Goal: Information Seeking & Learning: Learn about a topic

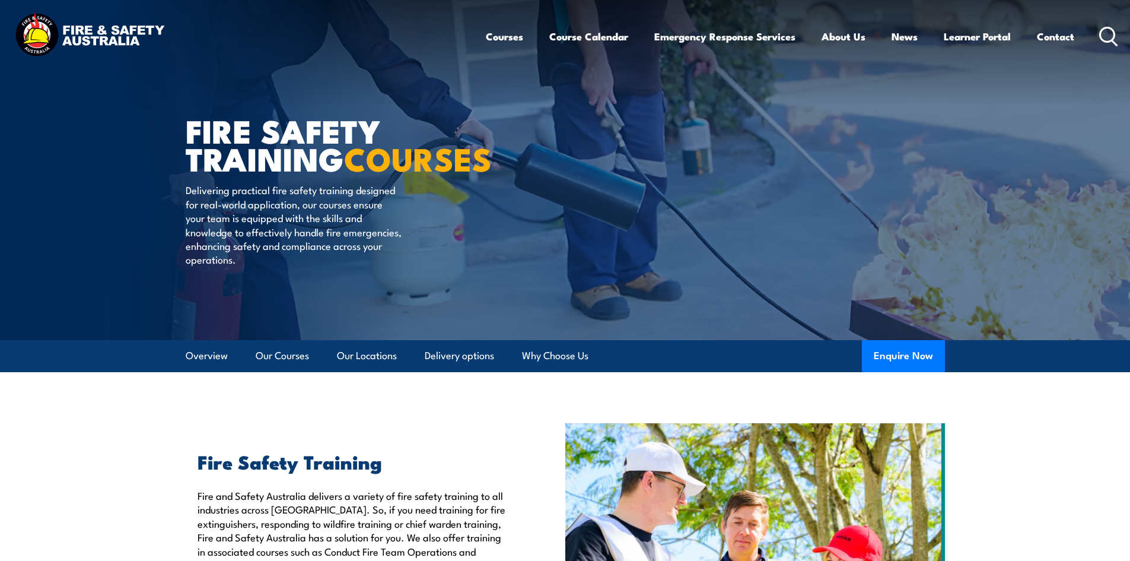
click at [601, 42] on link "Course Calendar" at bounding box center [588, 36] width 79 height 31
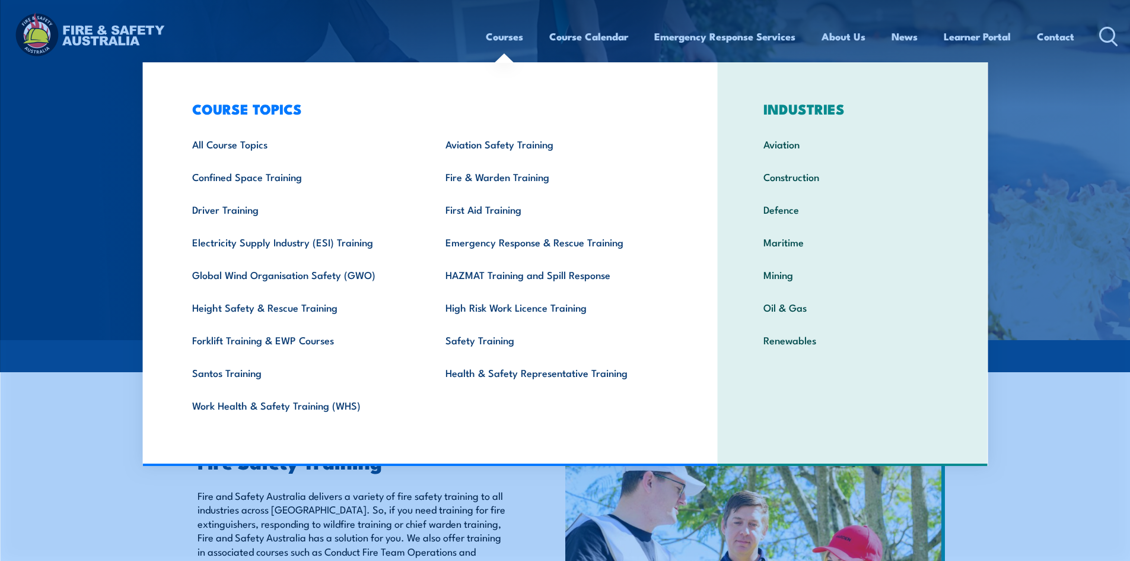
click at [502, 37] on link "Courses" at bounding box center [504, 36] width 37 height 31
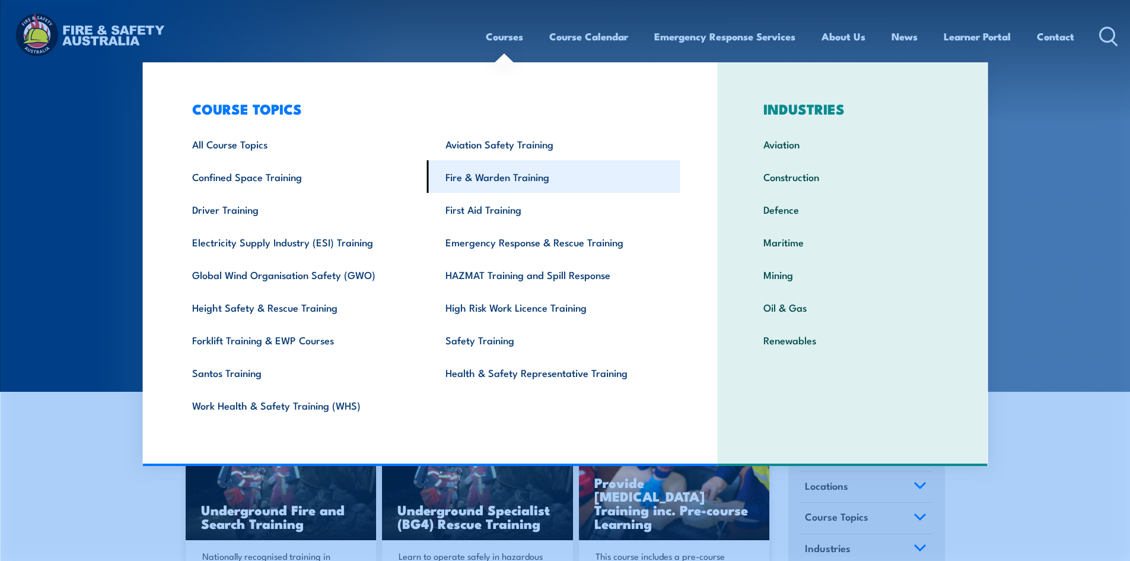
click at [555, 175] on link "Fire & Warden Training" at bounding box center [553, 176] width 253 height 33
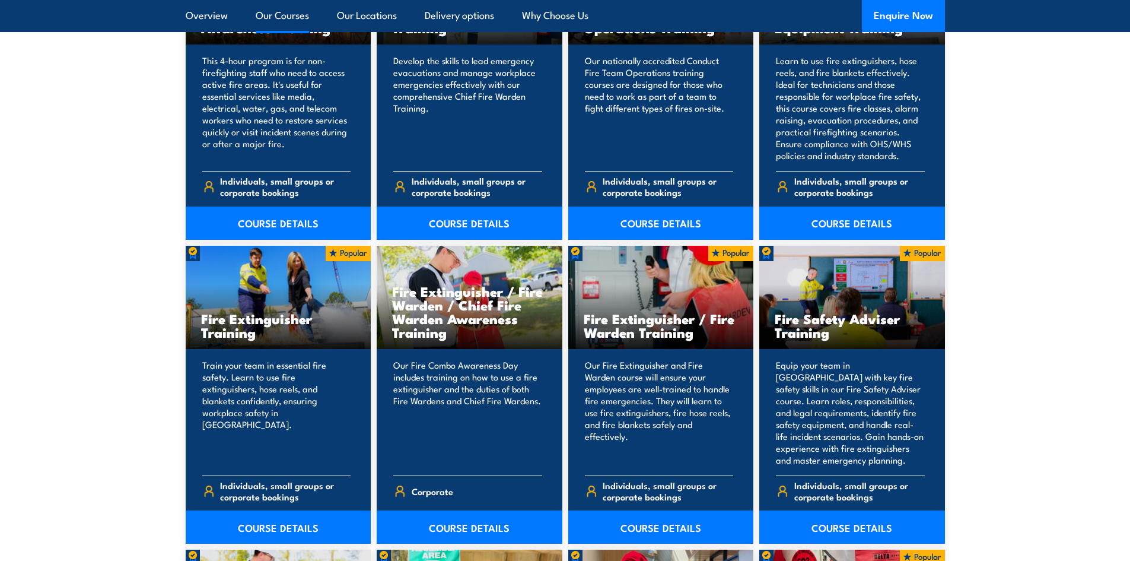
scroll to position [1127, 0]
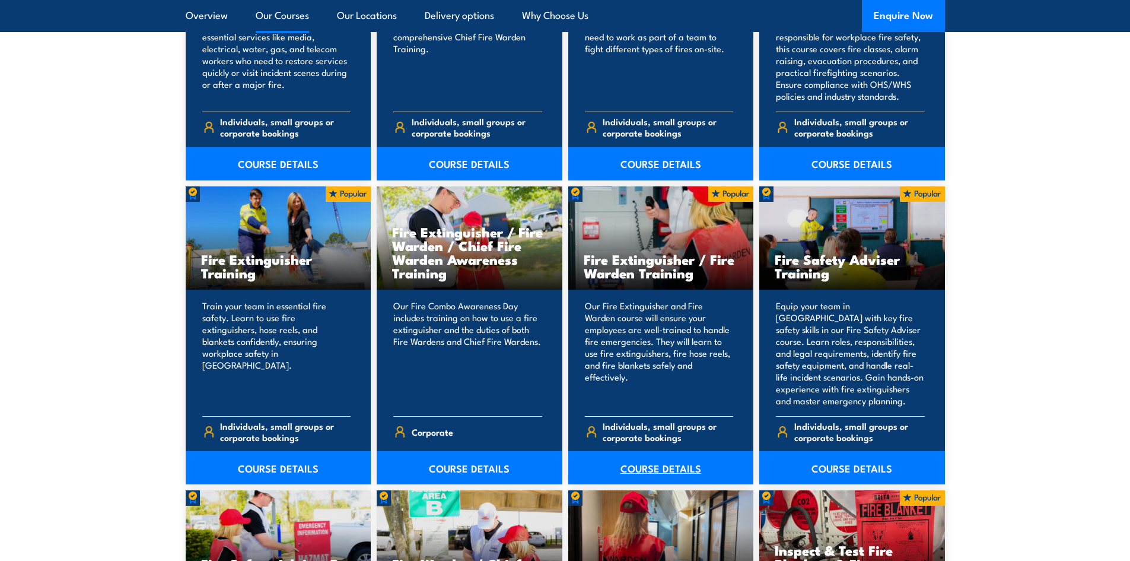
click at [646, 462] on link "COURSE DETAILS" at bounding box center [661, 467] width 186 height 33
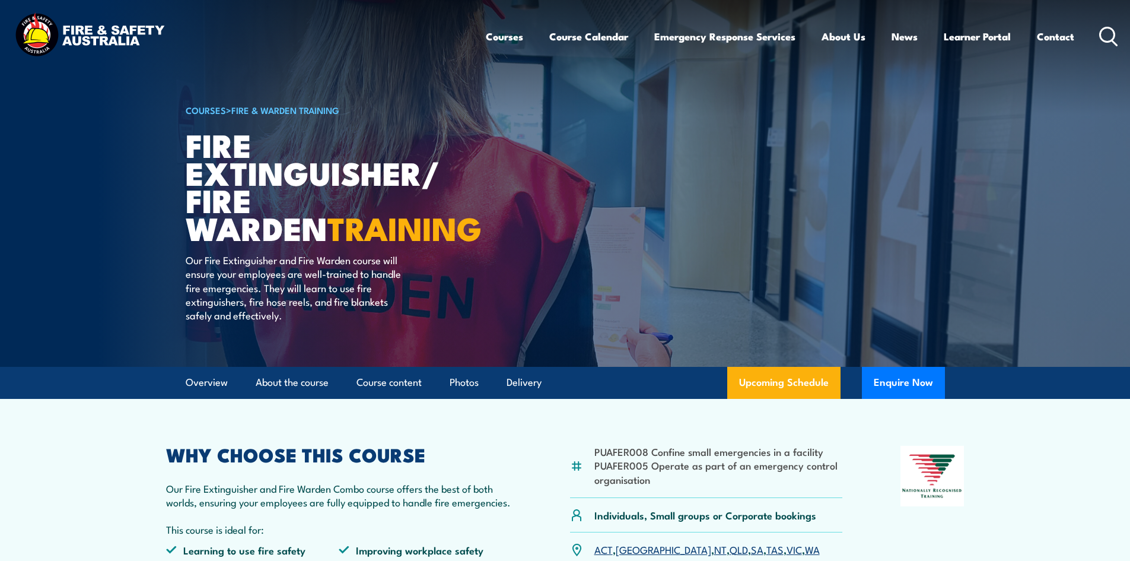
scroll to position [178, 0]
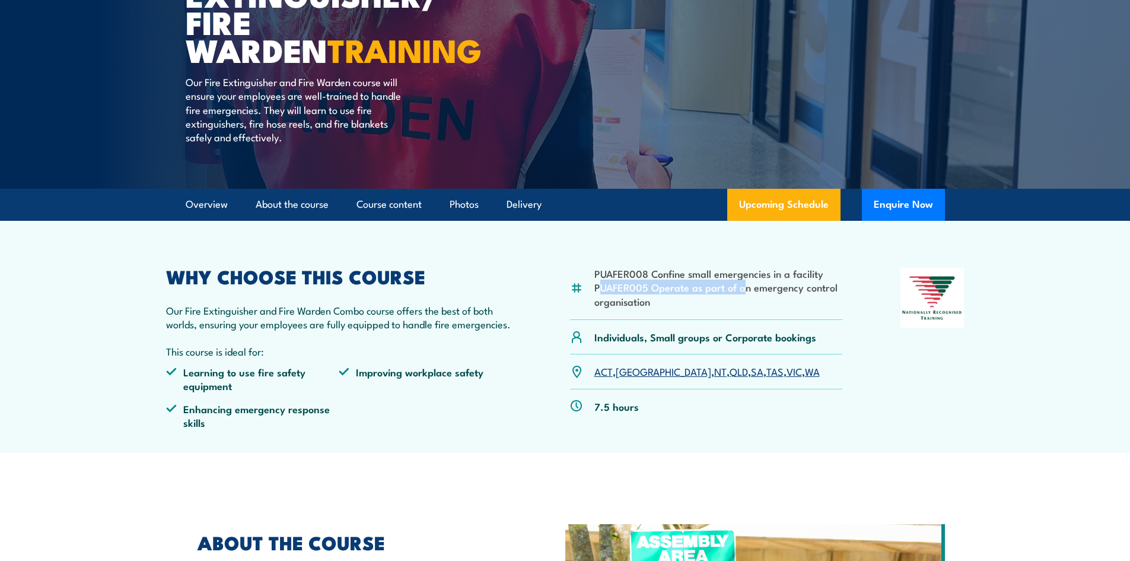
drag, startPoint x: 599, startPoint y: 290, endPoint x: 742, endPoint y: 292, distance: 143.6
click at [742, 292] on li "PUAFER005 Operate as part of an emergency control organisation" at bounding box center [719, 294] width 249 height 28
click at [734, 300] on li "PUAFER005 Operate as part of an emergency control organisation" at bounding box center [719, 294] width 249 height 28
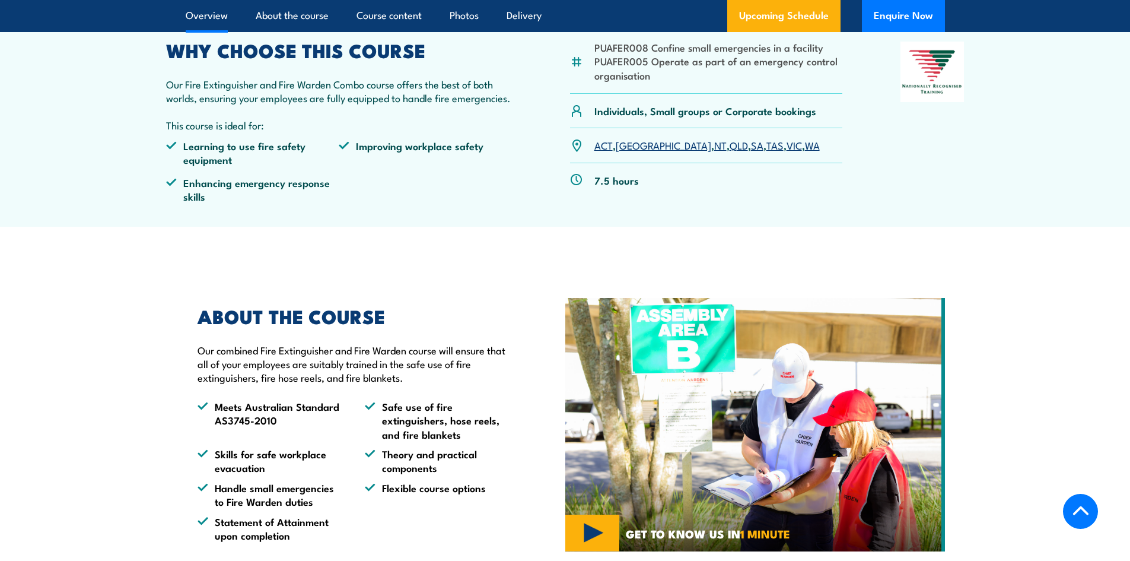
scroll to position [475, 0]
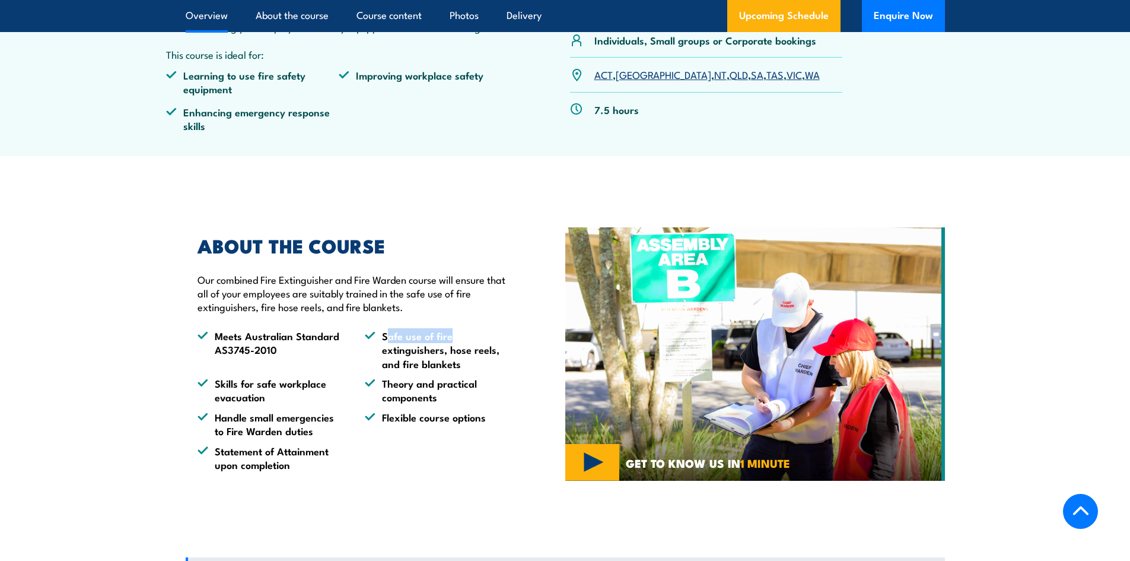
drag, startPoint x: 390, startPoint y: 335, endPoint x: 458, endPoint y: 340, distance: 67.9
click at [458, 338] on li "Safe use of fire extinguishers, hose reels, and fire blankets" at bounding box center [438, 350] width 146 height 42
click at [439, 346] on li "Safe use of fire extinguishers, hose reels, and fire blankets" at bounding box center [438, 350] width 146 height 42
drag, startPoint x: 385, startPoint y: 338, endPoint x: 444, endPoint y: 342, distance: 59.5
click at [444, 342] on li "Safe use of fire extinguishers, hose reels, and fire blankets" at bounding box center [438, 350] width 146 height 42
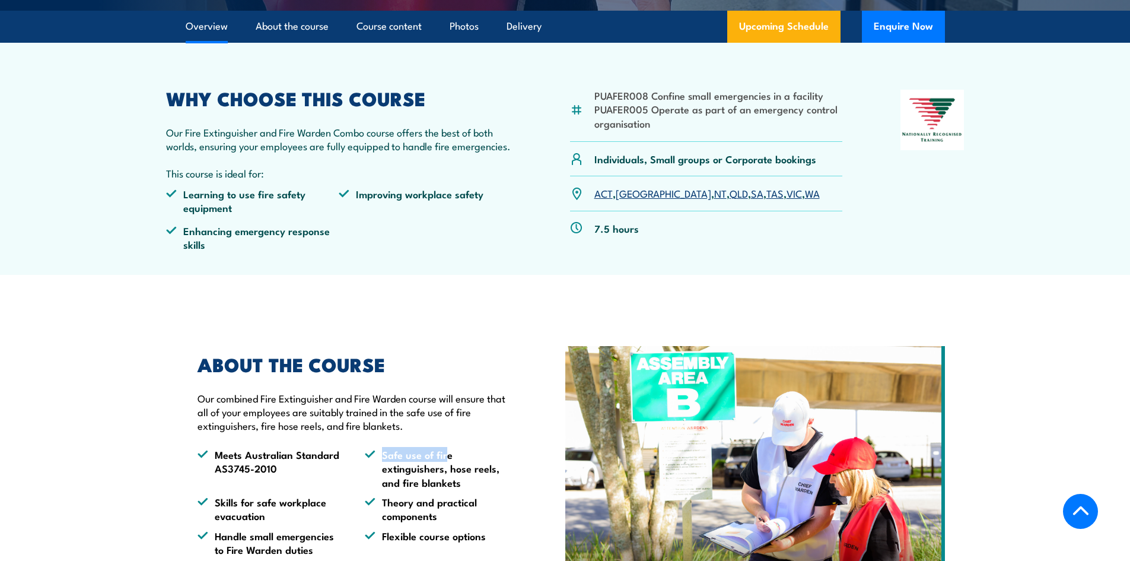
scroll to position [237, 0]
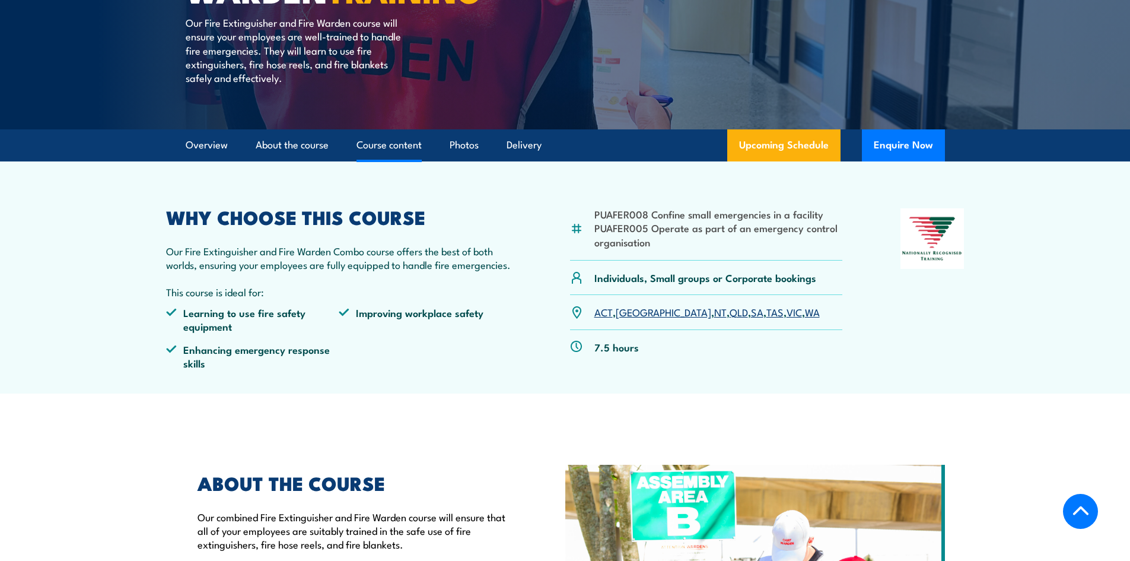
click at [393, 141] on link "Course content" at bounding box center [389, 144] width 65 height 31
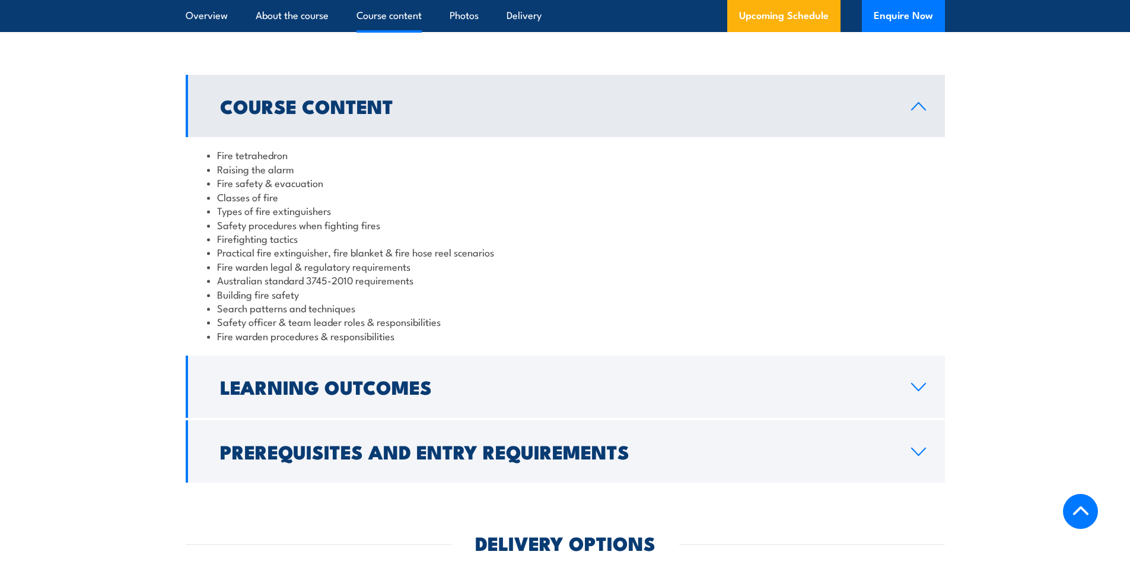
scroll to position [958, 0]
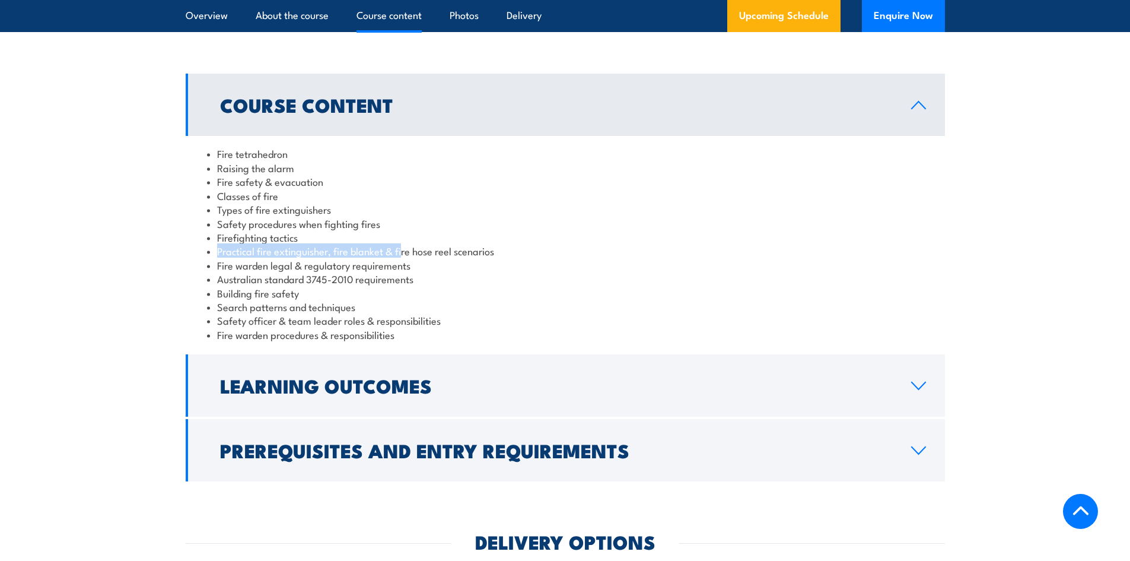
drag, startPoint x: 250, startPoint y: 251, endPoint x: 402, endPoint y: 253, distance: 152.5
click at [402, 253] on li "Practical fire extinguisher, fire blanket & fire hose reel scenarios" at bounding box center [565, 251] width 717 height 14
